Goal: Obtain resource: Download file/media

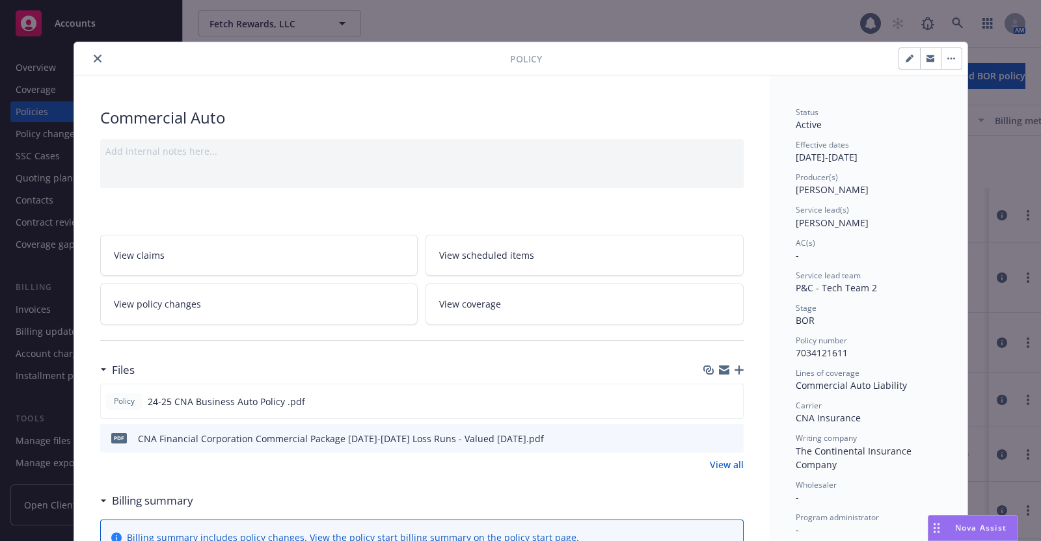
scroll to position [136, 0]
click at [94, 59] on icon "close" at bounding box center [98, 59] width 8 height 8
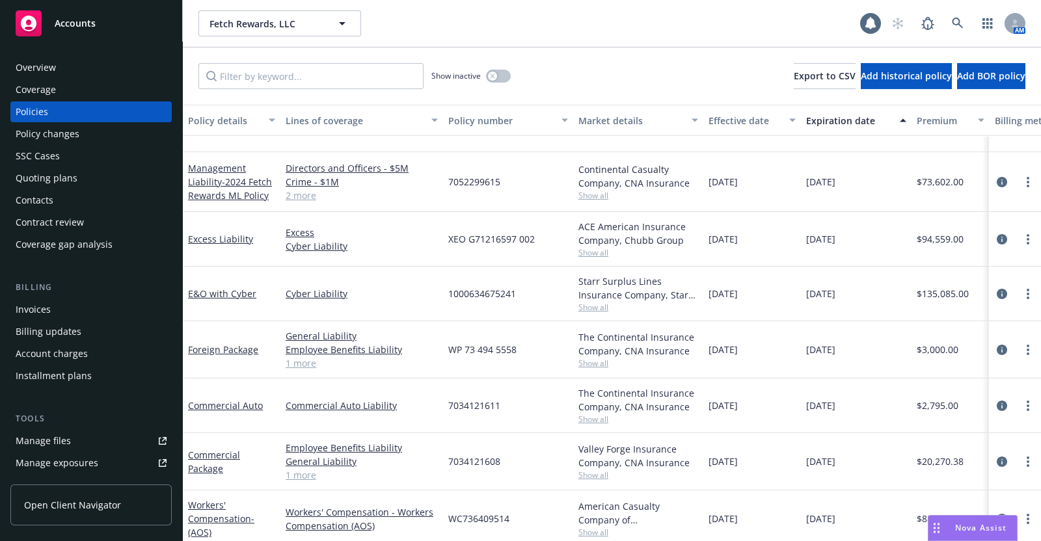
scroll to position [161, 0]
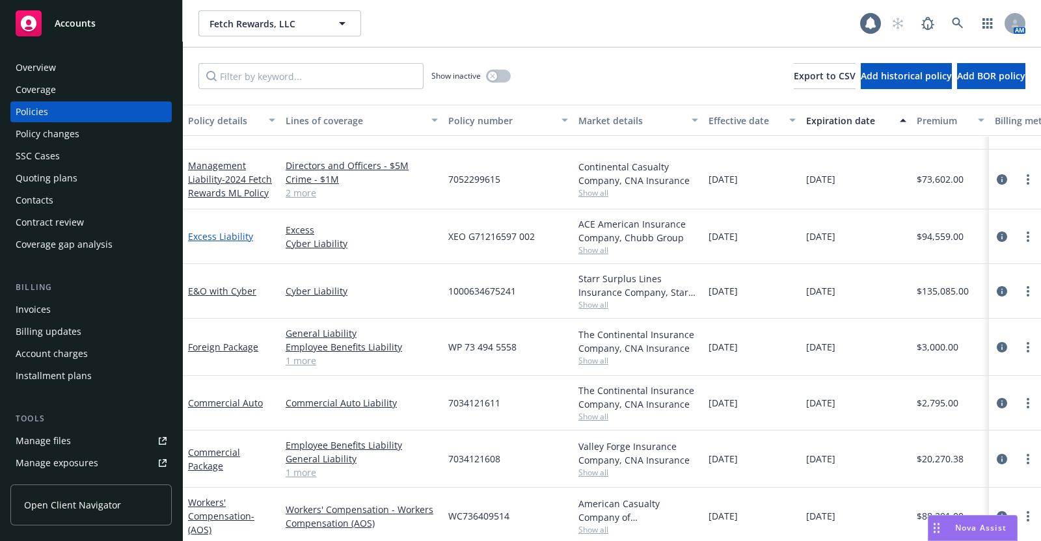
click at [215, 230] on link "Excess Liability" at bounding box center [220, 236] width 65 height 12
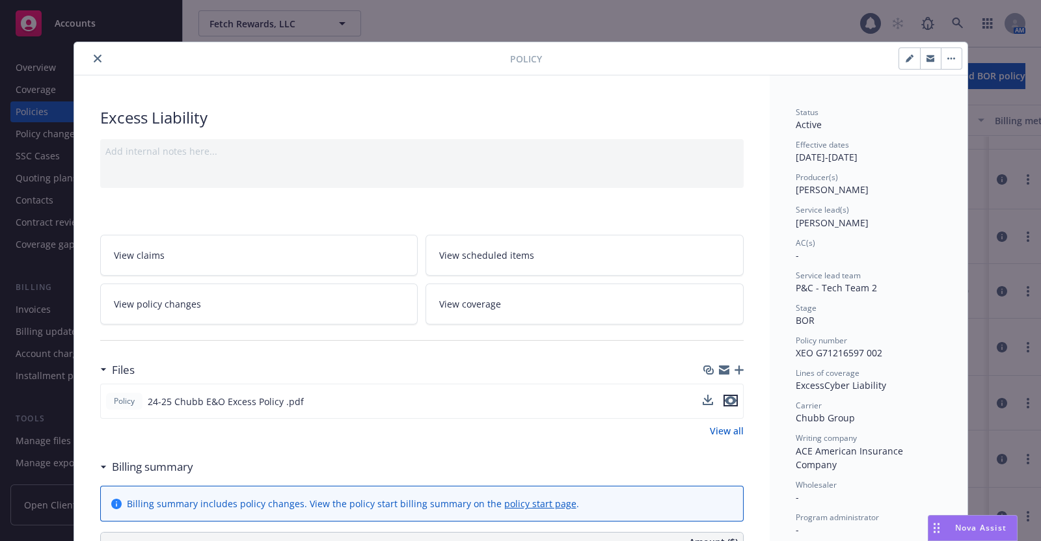
click at [725, 399] on icon "preview file" at bounding box center [731, 400] width 12 height 9
